Goal: Transaction & Acquisition: Purchase product/service

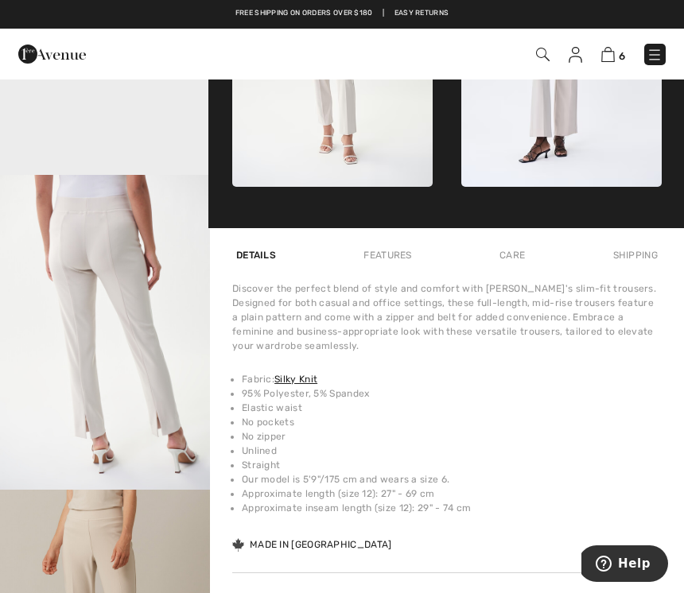
scroll to position [846, 0]
click at [614, 54] on img at bounding box center [608, 54] width 14 height 15
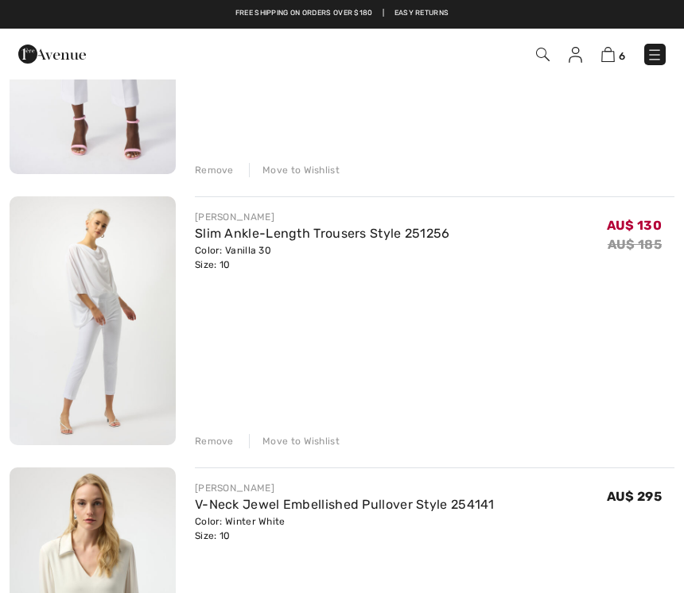
scroll to position [846, 0]
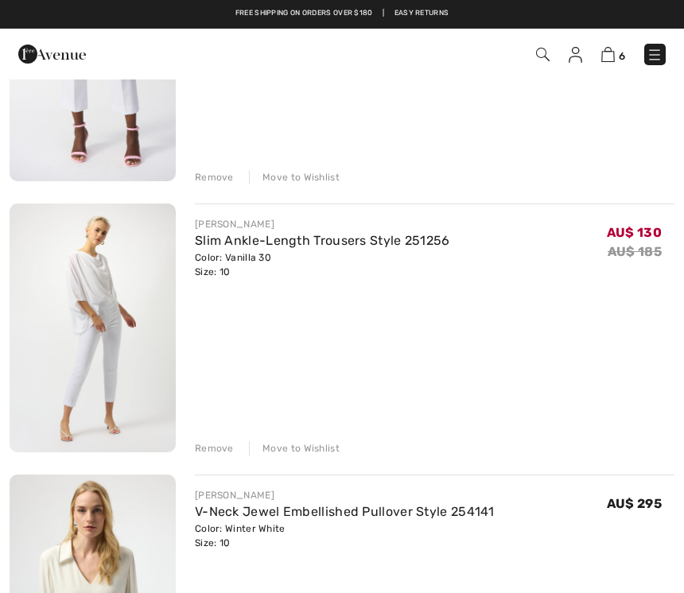
click at [339, 246] on link "Slim Ankle-Length Trousers Style 251256" at bounding box center [322, 240] width 255 height 15
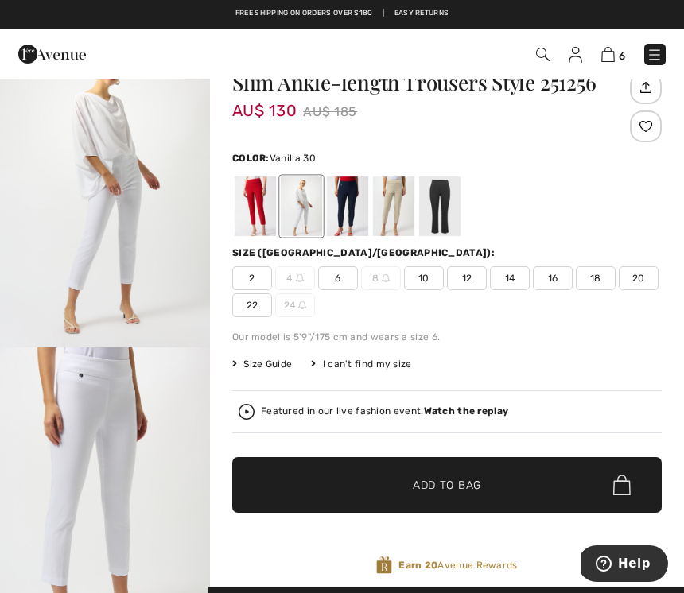
scroll to position [85, 0]
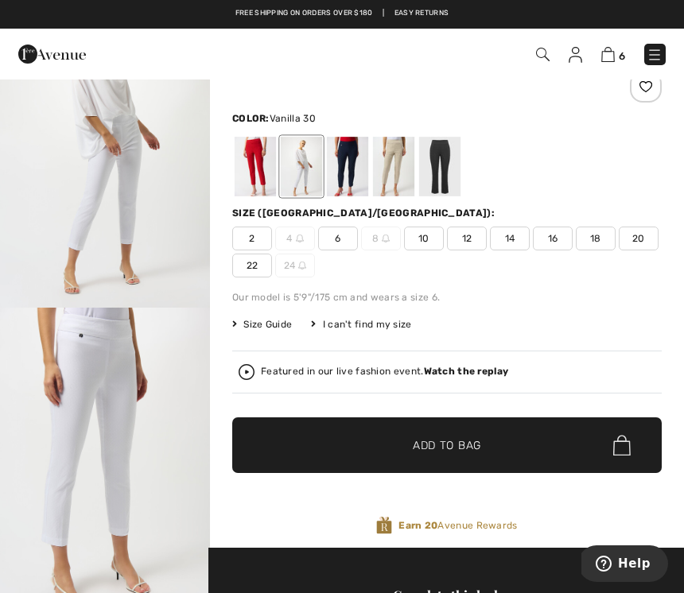
click at [428, 249] on span "10" at bounding box center [424, 239] width 40 height 24
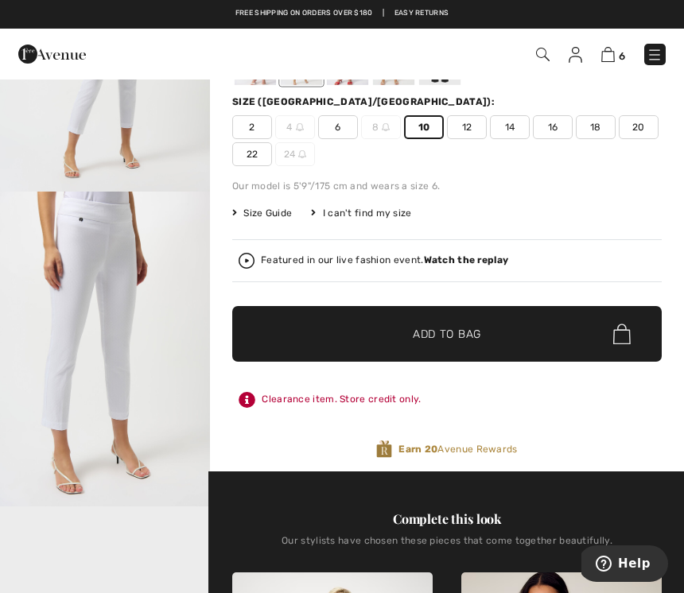
scroll to position [0, 0]
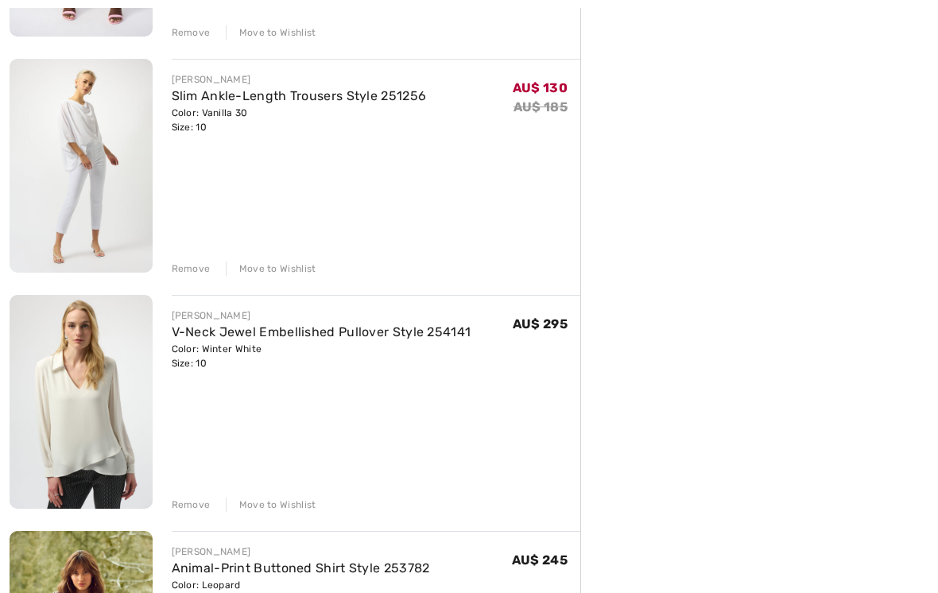
scroll to position [861, 0]
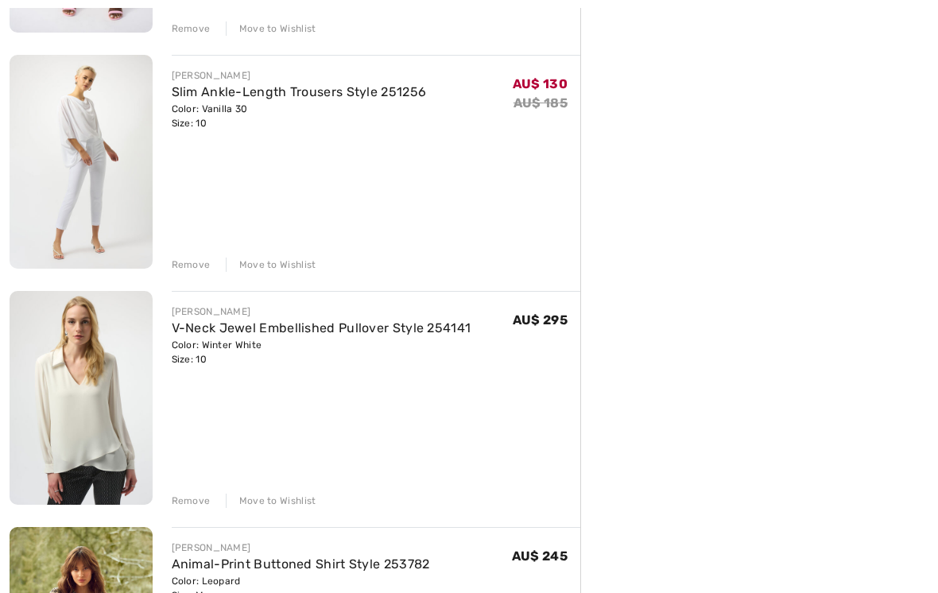
click at [403, 99] on link "Slim Ankle-Length Trousers Style 251256" at bounding box center [299, 92] width 255 height 15
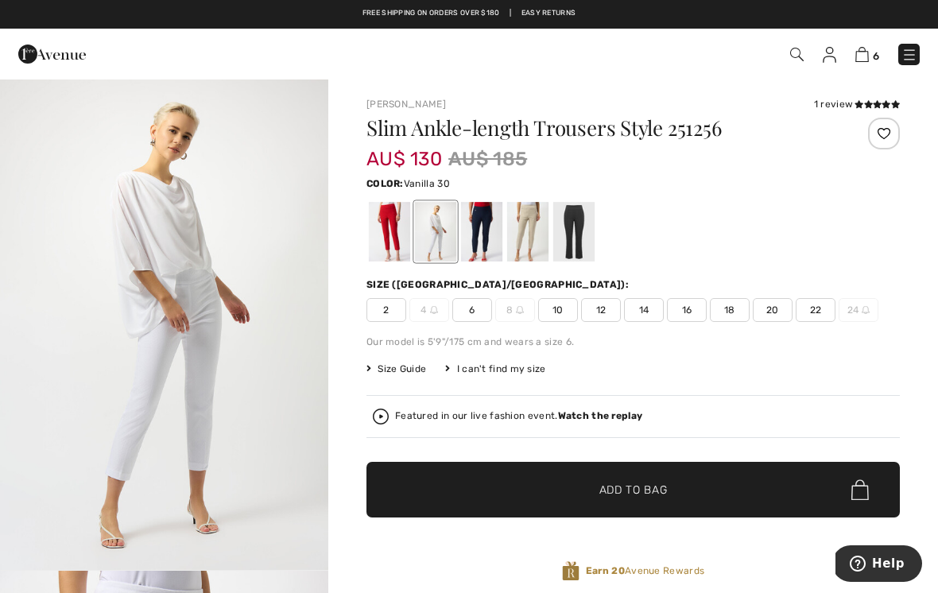
scroll to position [13, 0]
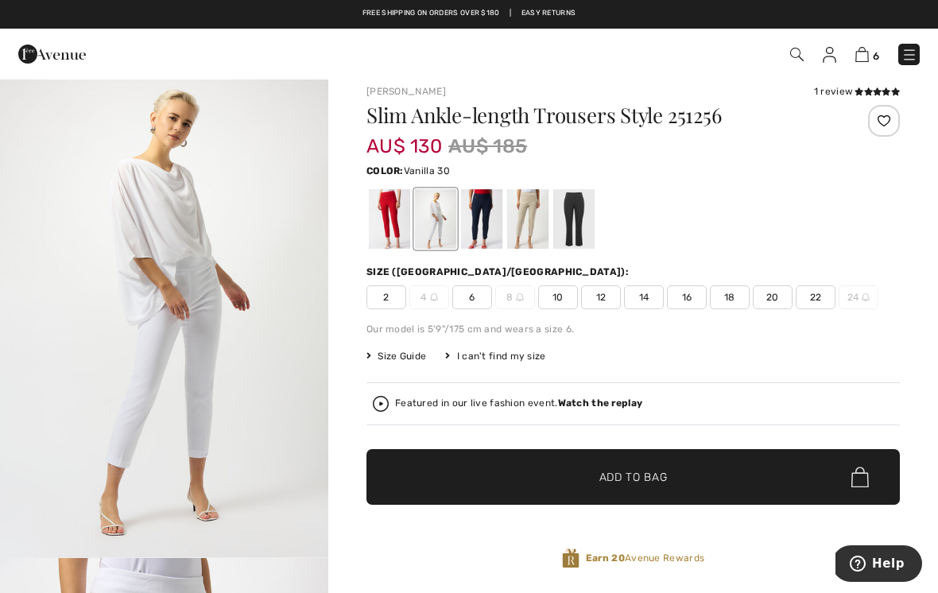
click at [571, 300] on span "10" at bounding box center [558, 297] width 40 height 24
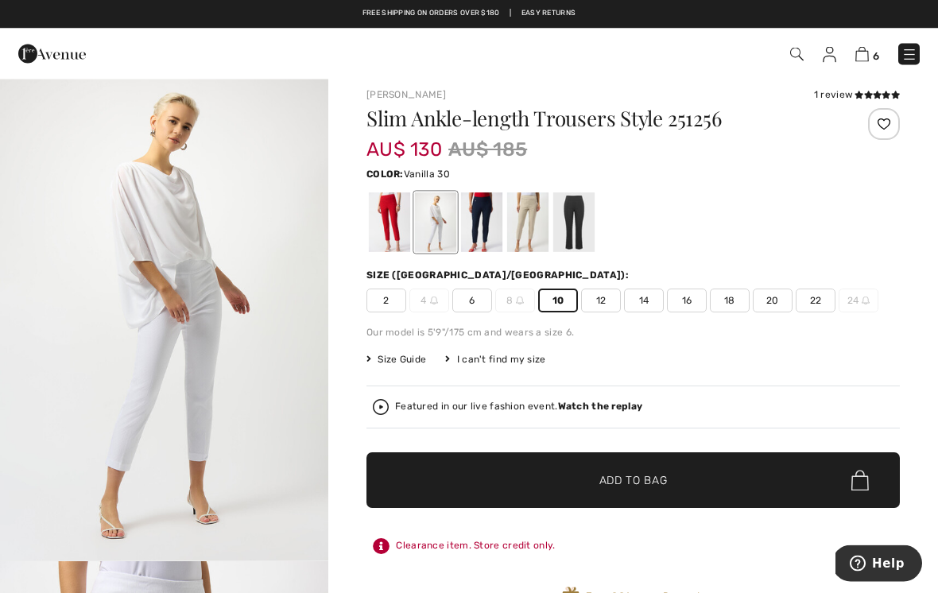
scroll to position [10, 0]
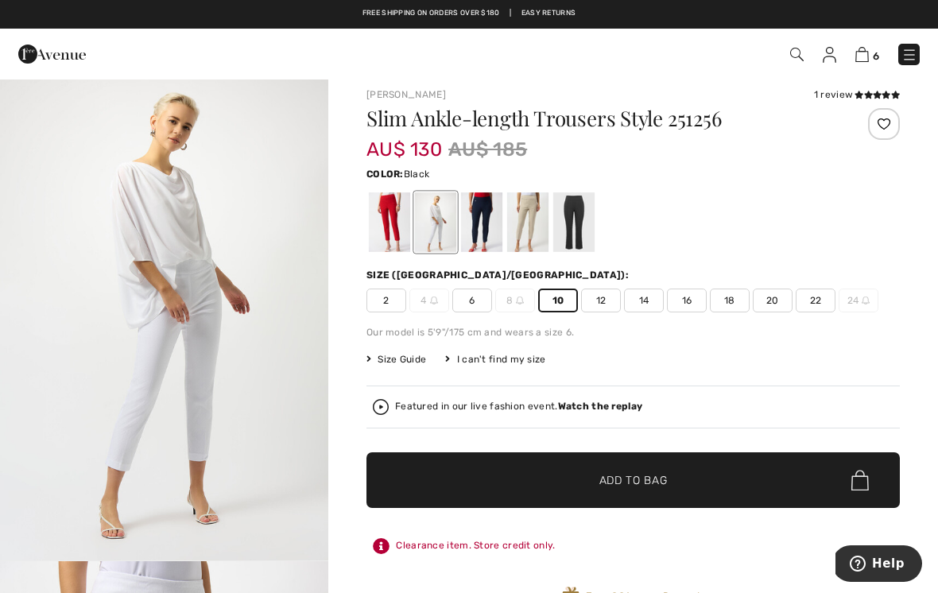
click at [583, 227] on div at bounding box center [573, 222] width 41 height 60
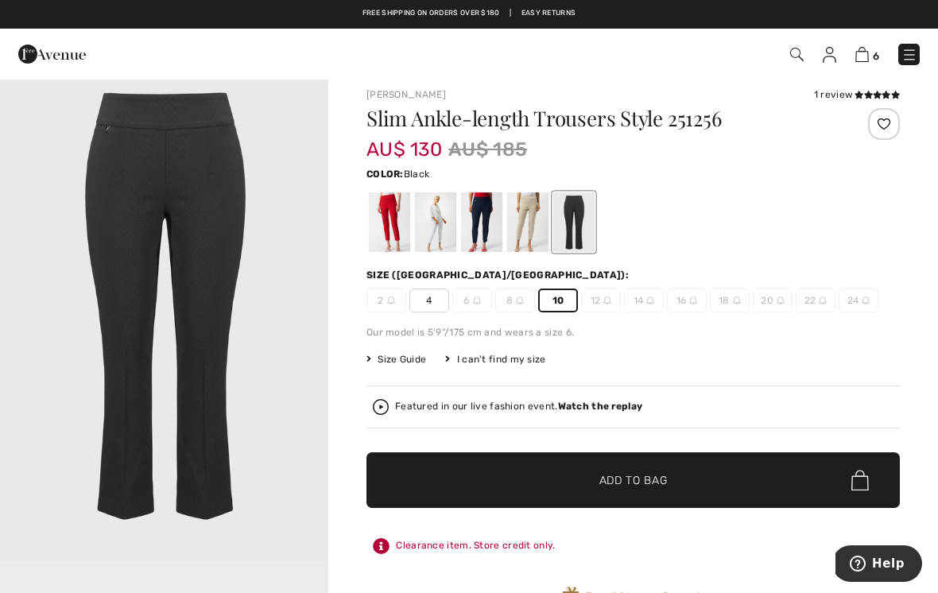
click at [486, 236] on div at bounding box center [481, 222] width 41 height 60
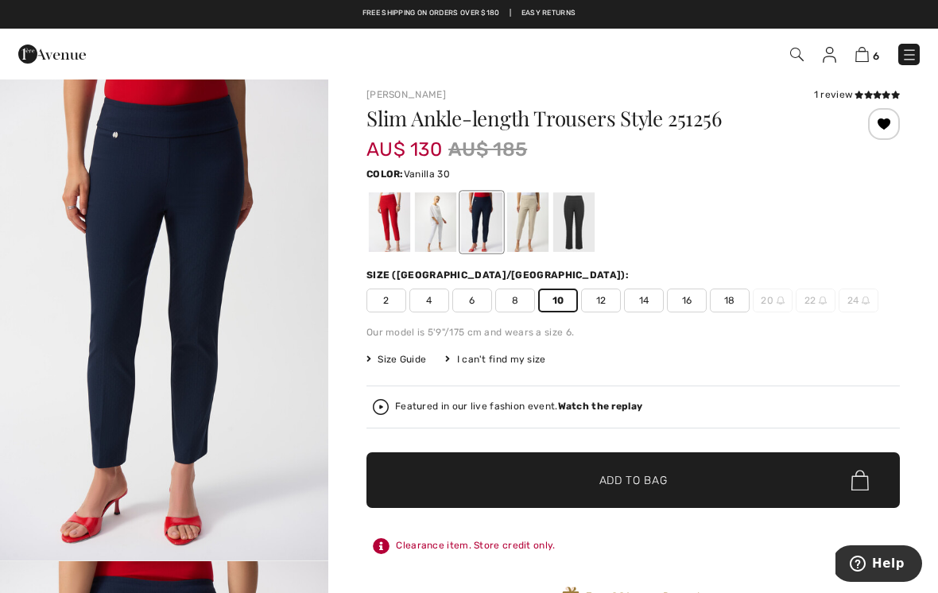
click at [438, 239] on div at bounding box center [435, 222] width 41 height 60
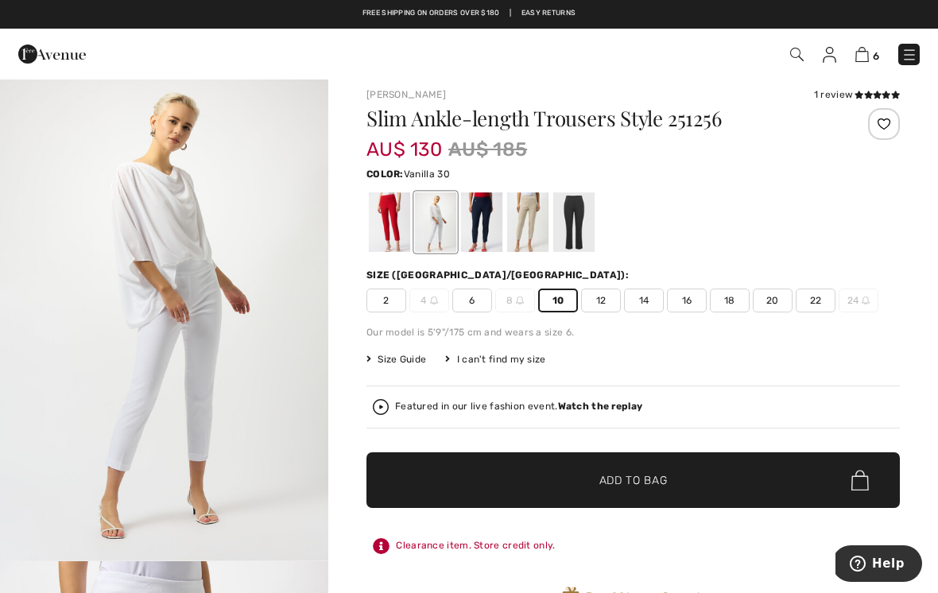
click at [611, 300] on span "12" at bounding box center [601, 301] width 40 height 24
click at [560, 309] on span "10" at bounding box center [558, 301] width 40 height 24
click at [866, 62] on img at bounding box center [862, 54] width 14 height 15
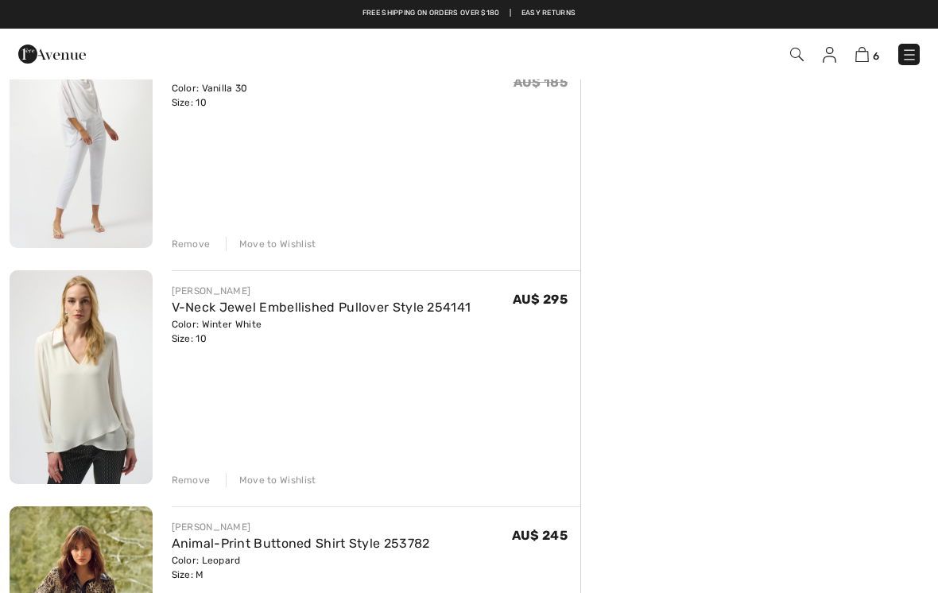
scroll to position [883, 0]
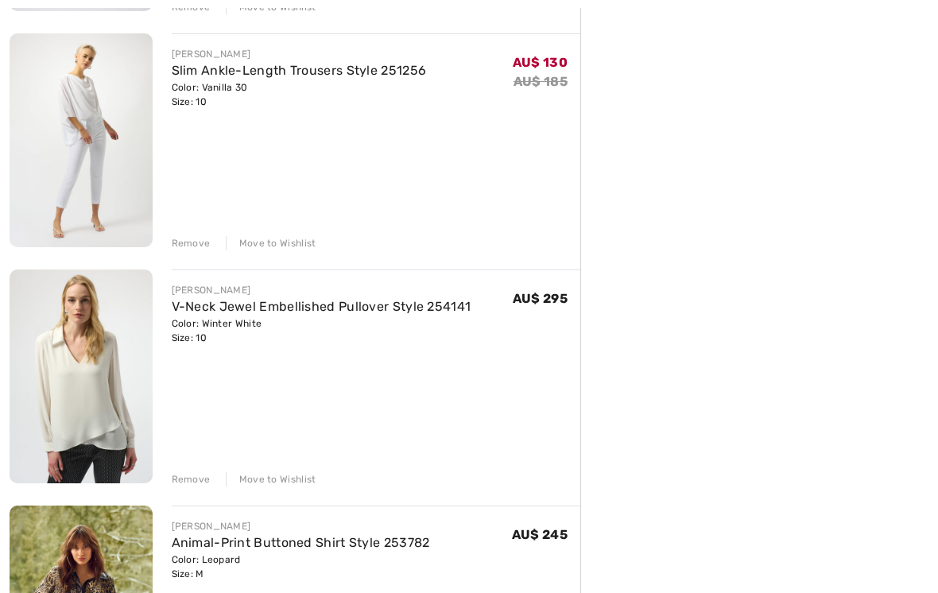
click at [420, 309] on link "V-Neck Jewel Embellished Pullover Style 254141" at bounding box center [322, 306] width 300 height 15
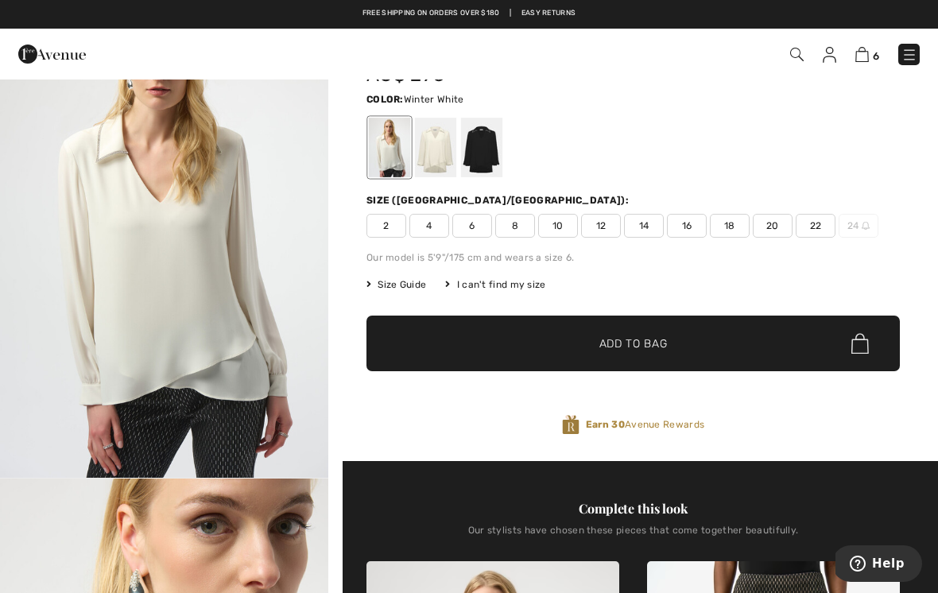
scroll to position [184, 0]
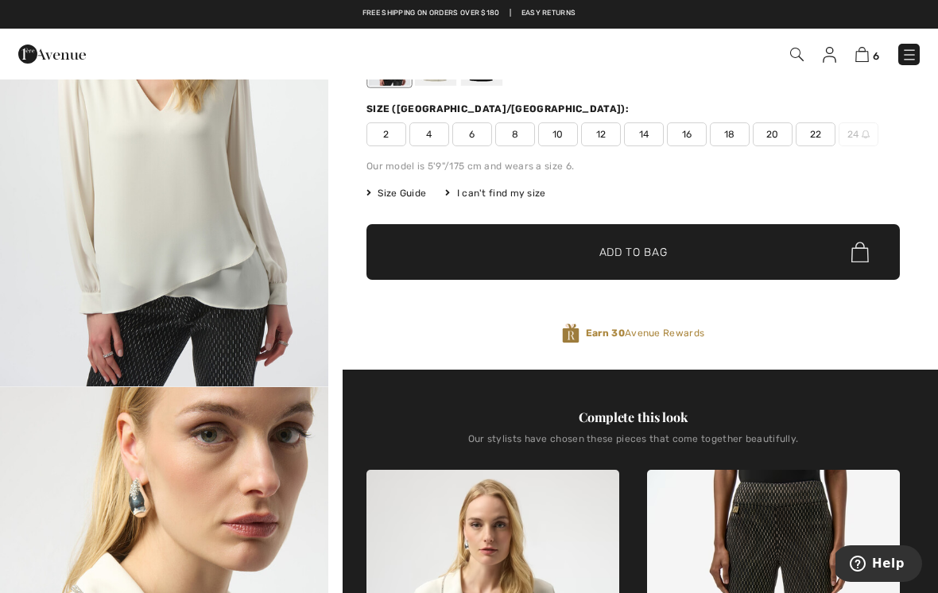
click at [398, 199] on span "Size Guide" at bounding box center [396, 193] width 60 height 14
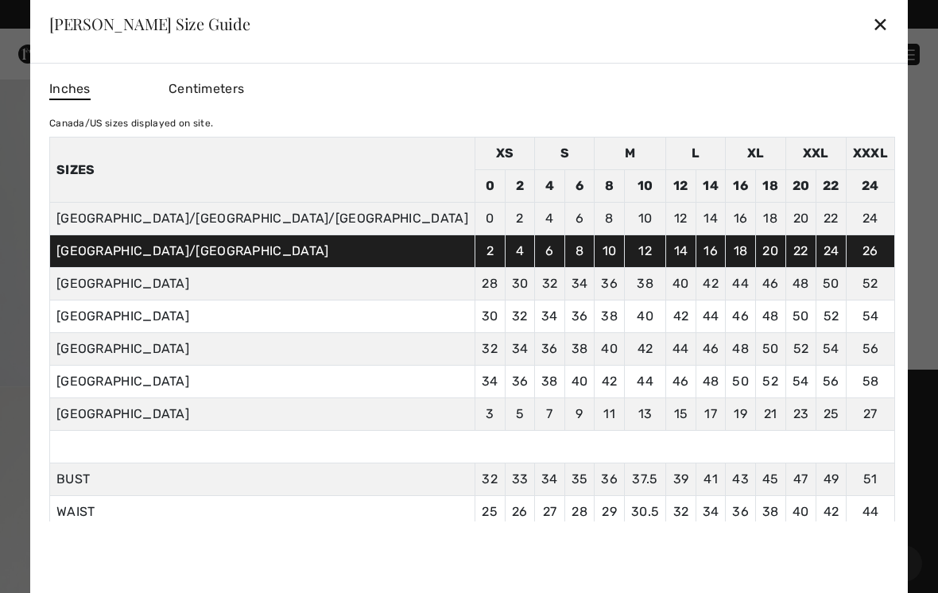
click at [872, 35] on div "✕" at bounding box center [880, 23] width 17 height 33
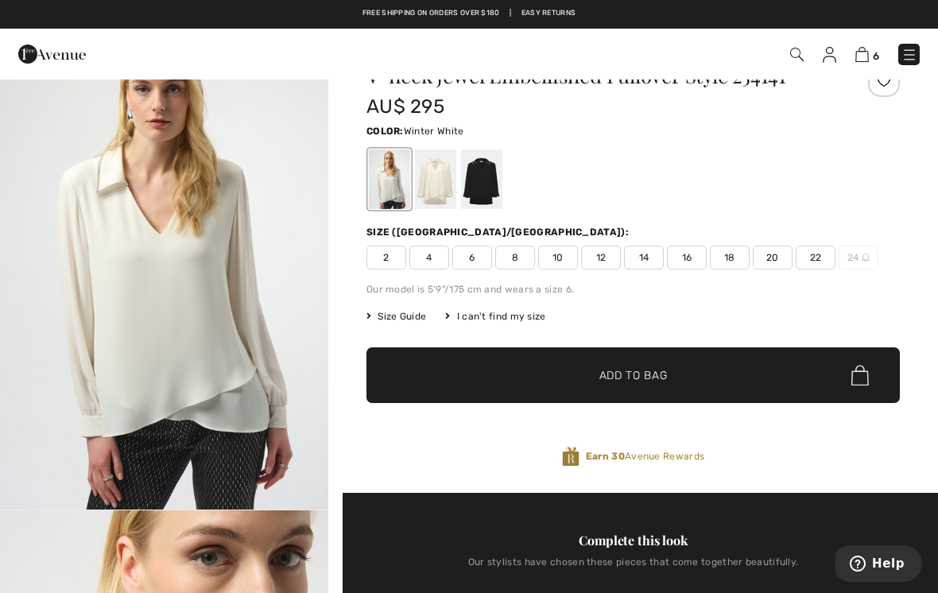
scroll to position [50, 0]
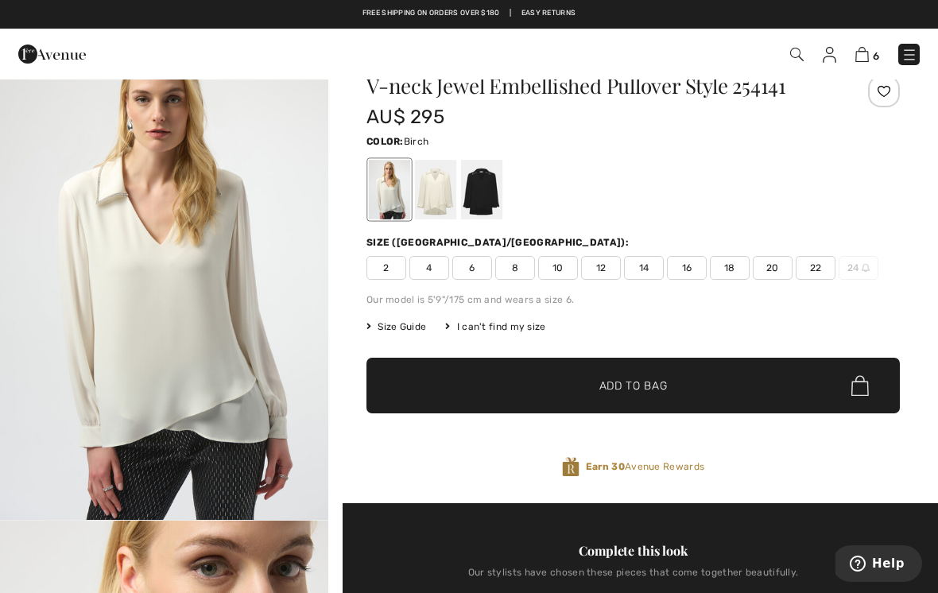
click at [428, 199] on div at bounding box center [435, 190] width 41 height 60
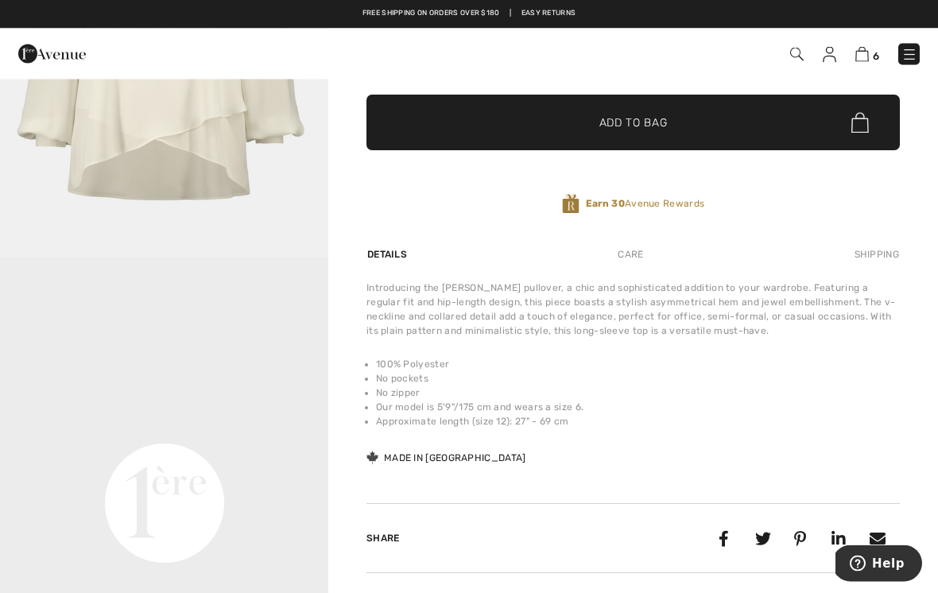
scroll to position [320, 0]
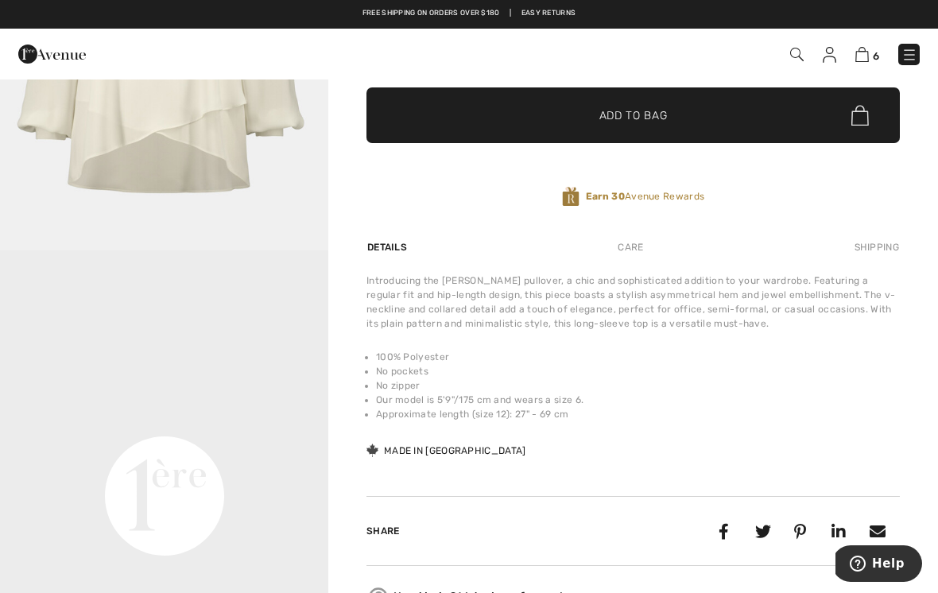
click at [636, 332] on div "Introducing the [PERSON_NAME] pullover, a chic and sophisticated addition to yo…" at bounding box center [632, 366] width 533 height 186
click at [846, 341] on div "Introducing the [PERSON_NAME] pullover, a chic and sophisticated addition to yo…" at bounding box center [632, 366] width 533 height 186
